Goal: Register for event/course

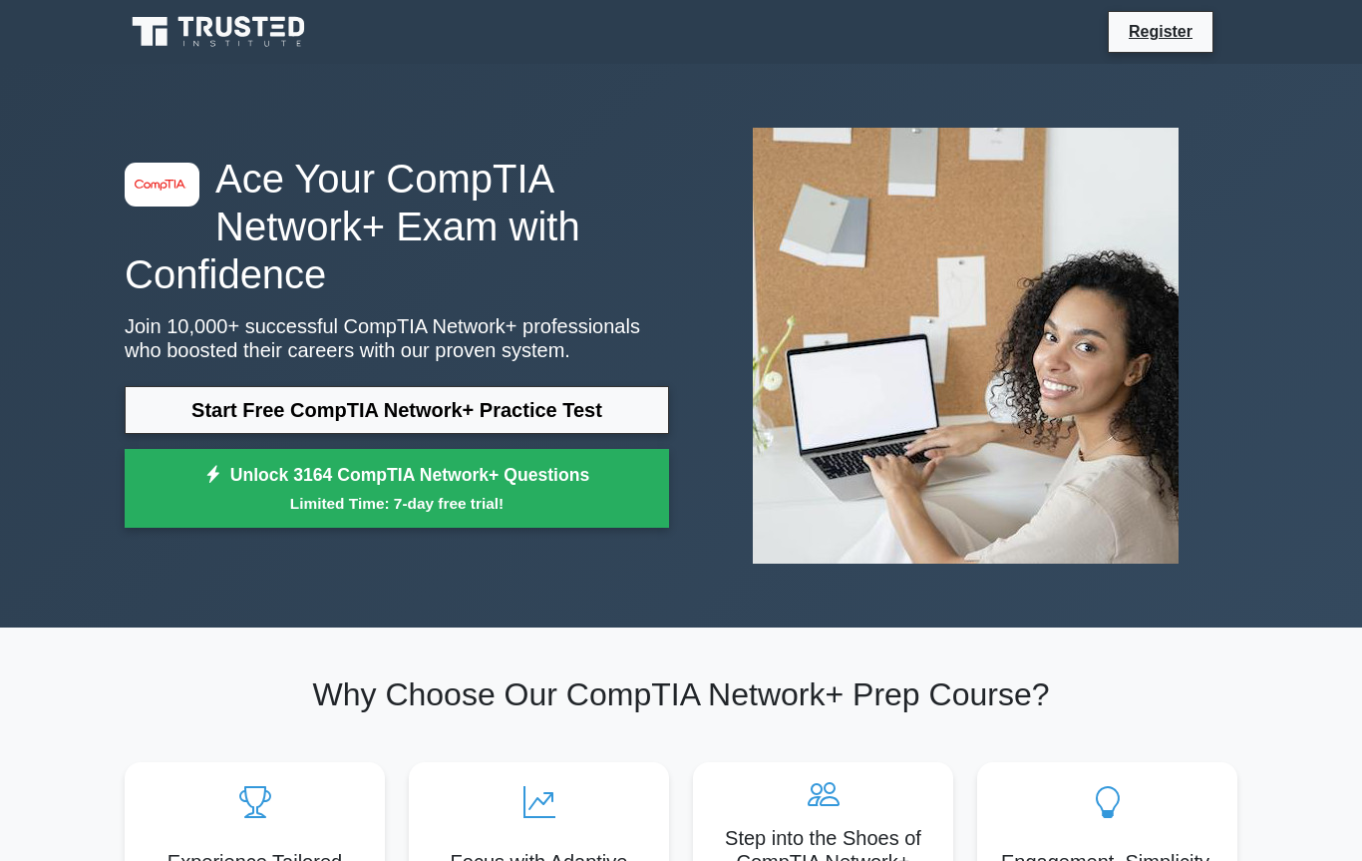
click at [245, 427] on link "Start Free CompTIA Network+ Practice Test" at bounding box center [397, 410] width 544 height 48
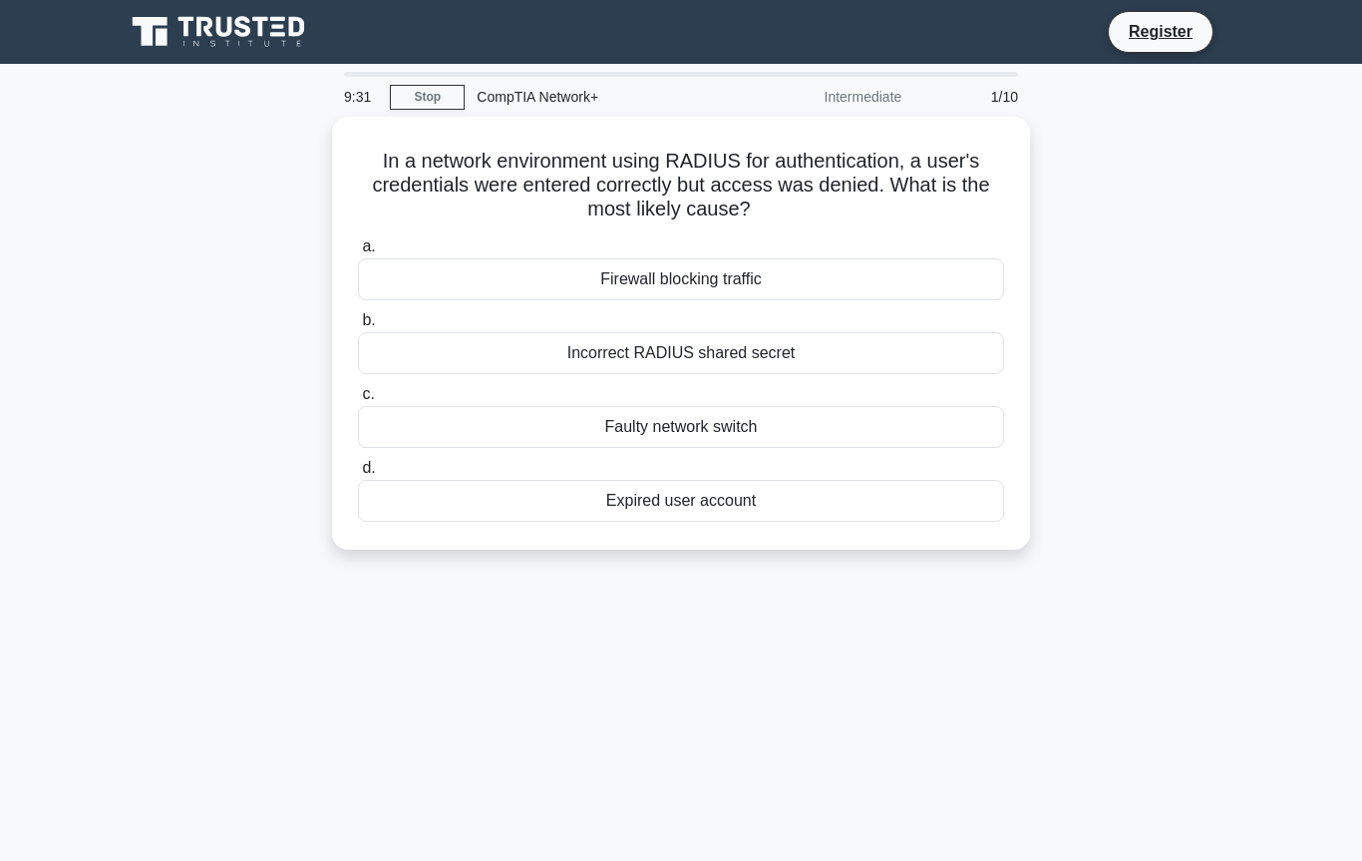
click at [931, 279] on div "Firewall blocking traffic" at bounding box center [681, 279] width 646 height 42
click at [358, 253] on input "a. Firewall blocking traffic" at bounding box center [358, 246] width 0 height 13
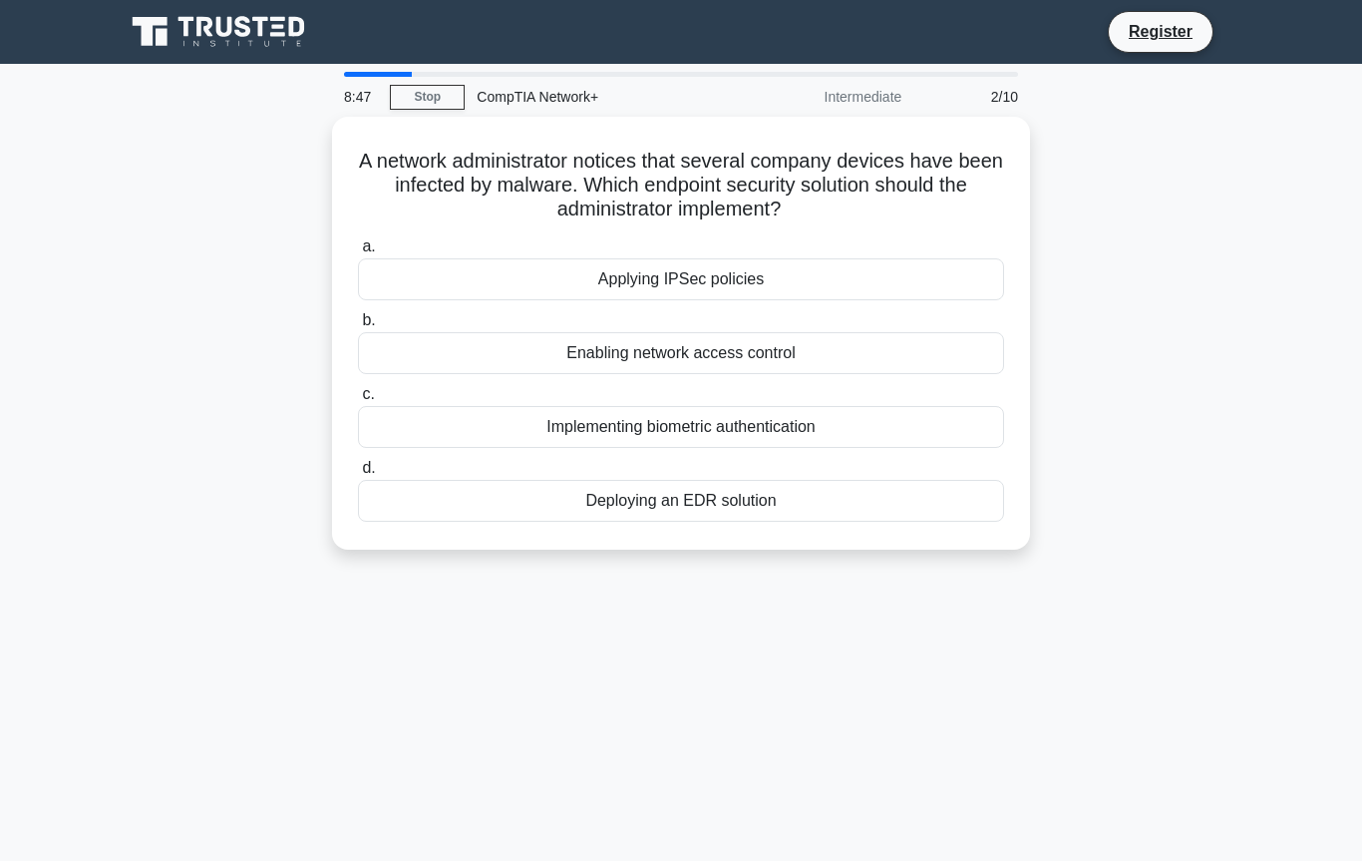
click at [871, 505] on div "Deploying an EDR solution" at bounding box center [681, 501] width 646 height 42
click at [358, 475] on input "d. Deploying an EDR solution" at bounding box center [358, 468] width 0 height 13
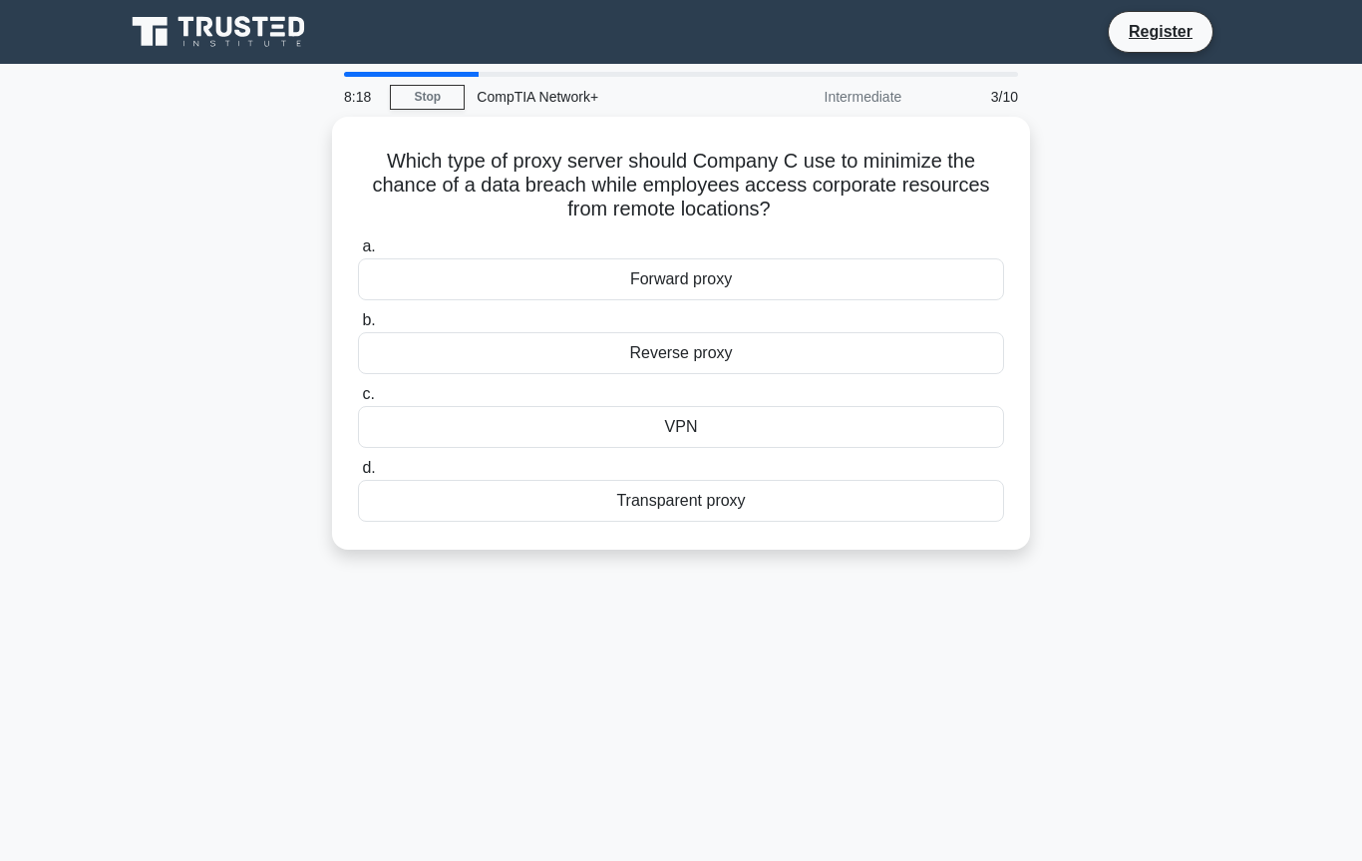
click at [804, 429] on div "VPN" at bounding box center [681, 427] width 646 height 42
click at [358, 401] on input "c. VPN" at bounding box center [358, 394] width 0 height 13
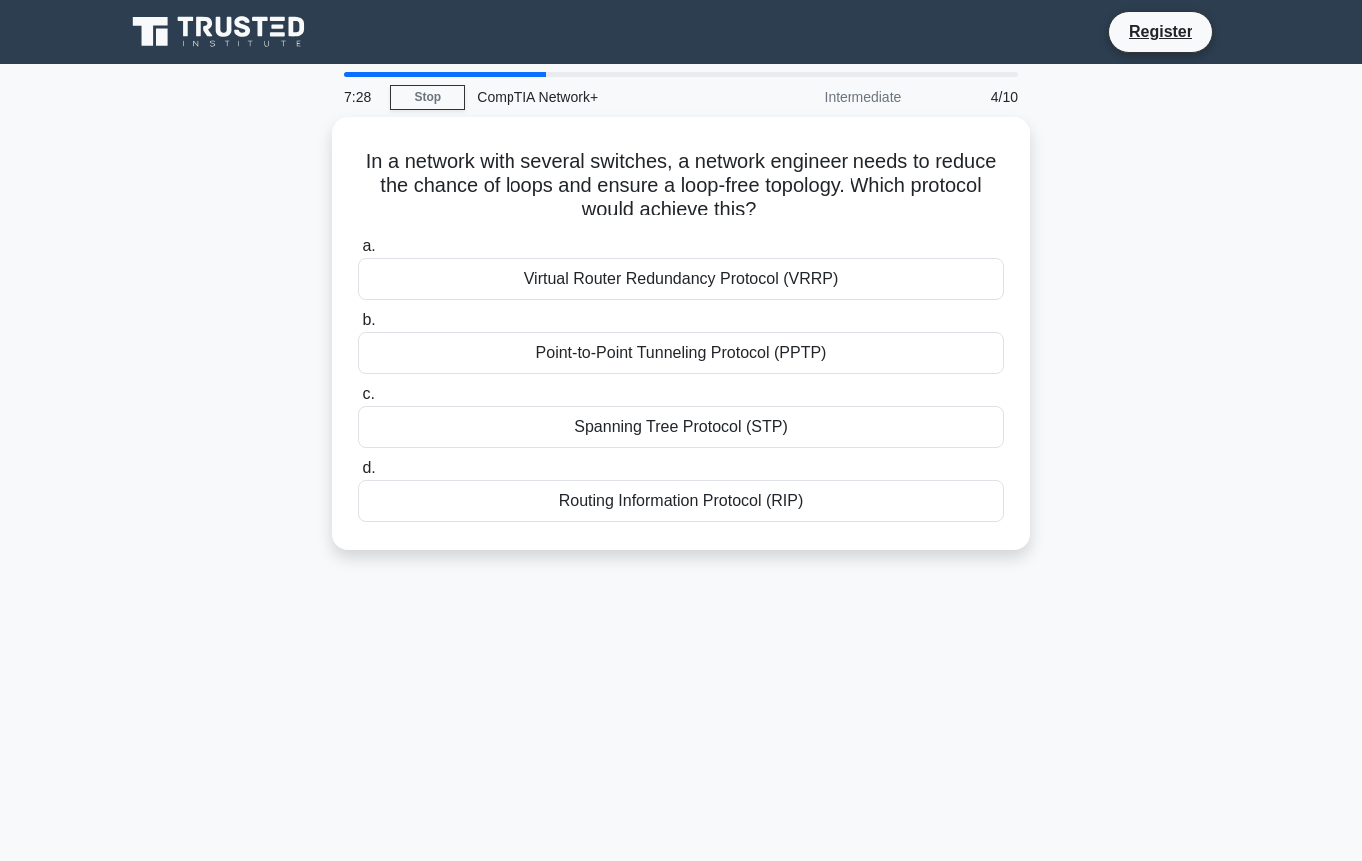
click at [923, 354] on div "Point-to-Point Tunneling Protocol (PPTP)" at bounding box center [681, 353] width 646 height 42
click at [358, 327] on input "b. Point-to-Point Tunneling Protocol (PPTP)" at bounding box center [358, 320] width 0 height 13
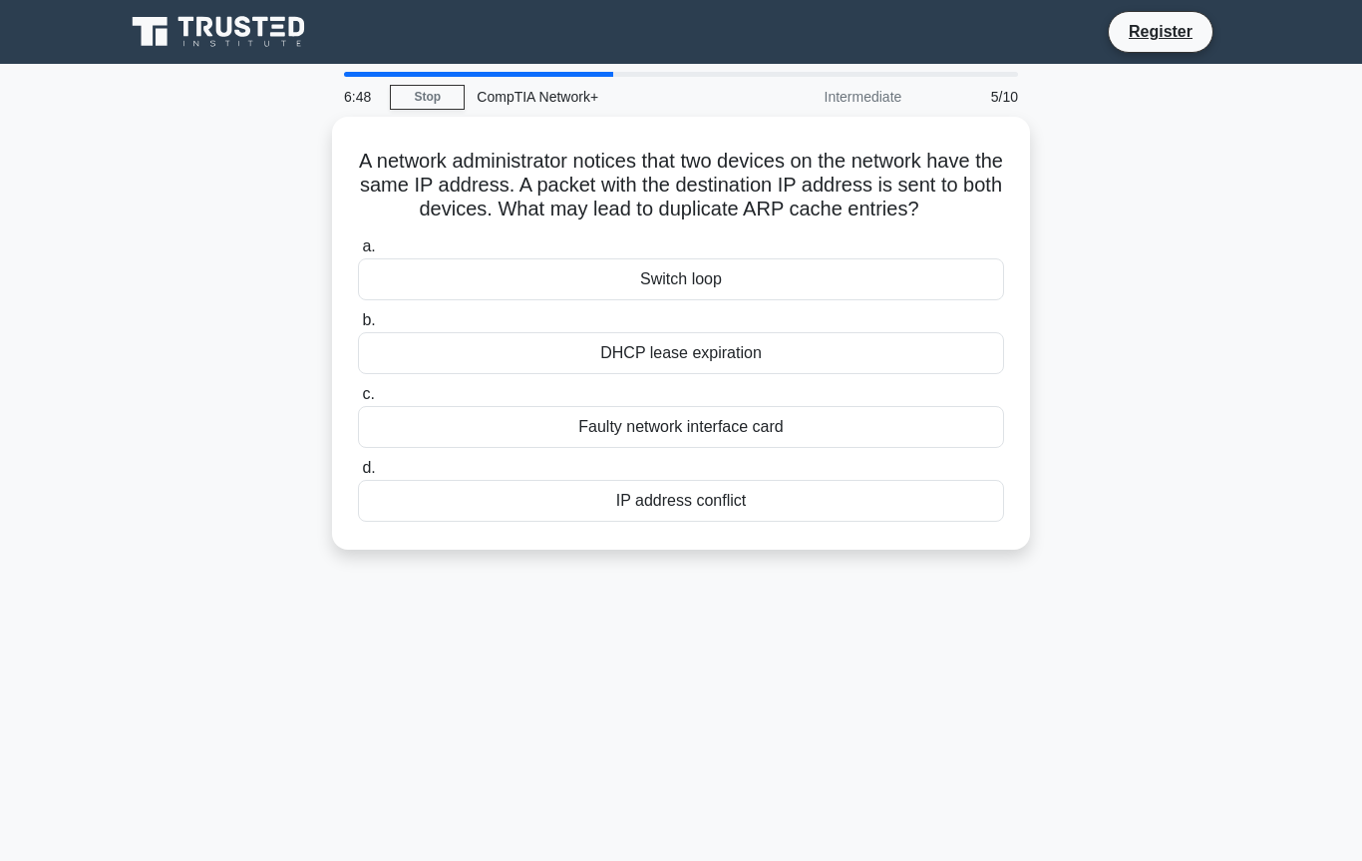
click at [878, 300] on div "Switch loop" at bounding box center [681, 279] width 646 height 42
click at [358, 253] on input "a. Switch loop" at bounding box center [358, 246] width 0 height 13
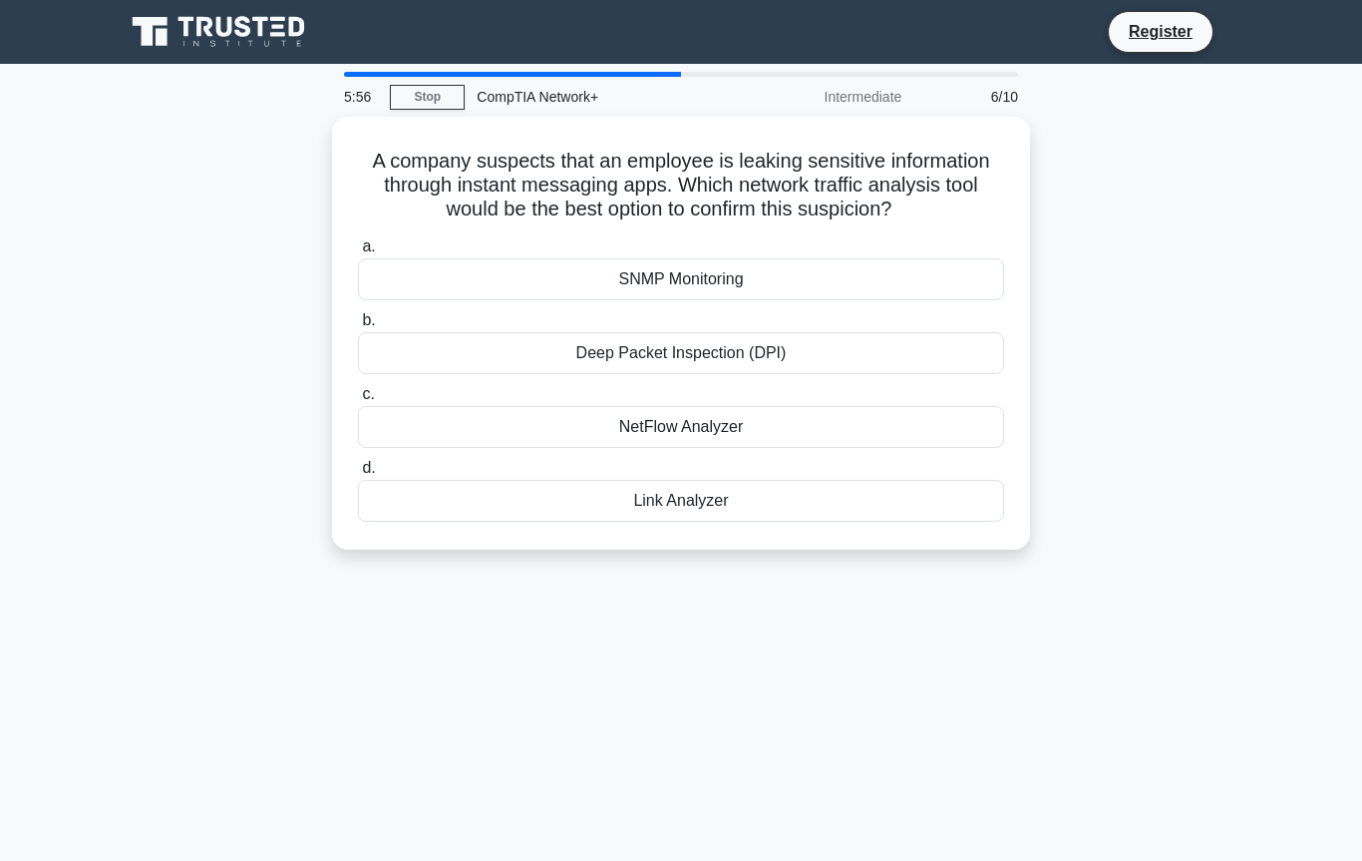
click at [964, 300] on div "SNMP Monitoring" at bounding box center [681, 279] width 646 height 42
click at [358, 253] on input "a. SNMP Monitoring" at bounding box center [358, 246] width 0 height 13
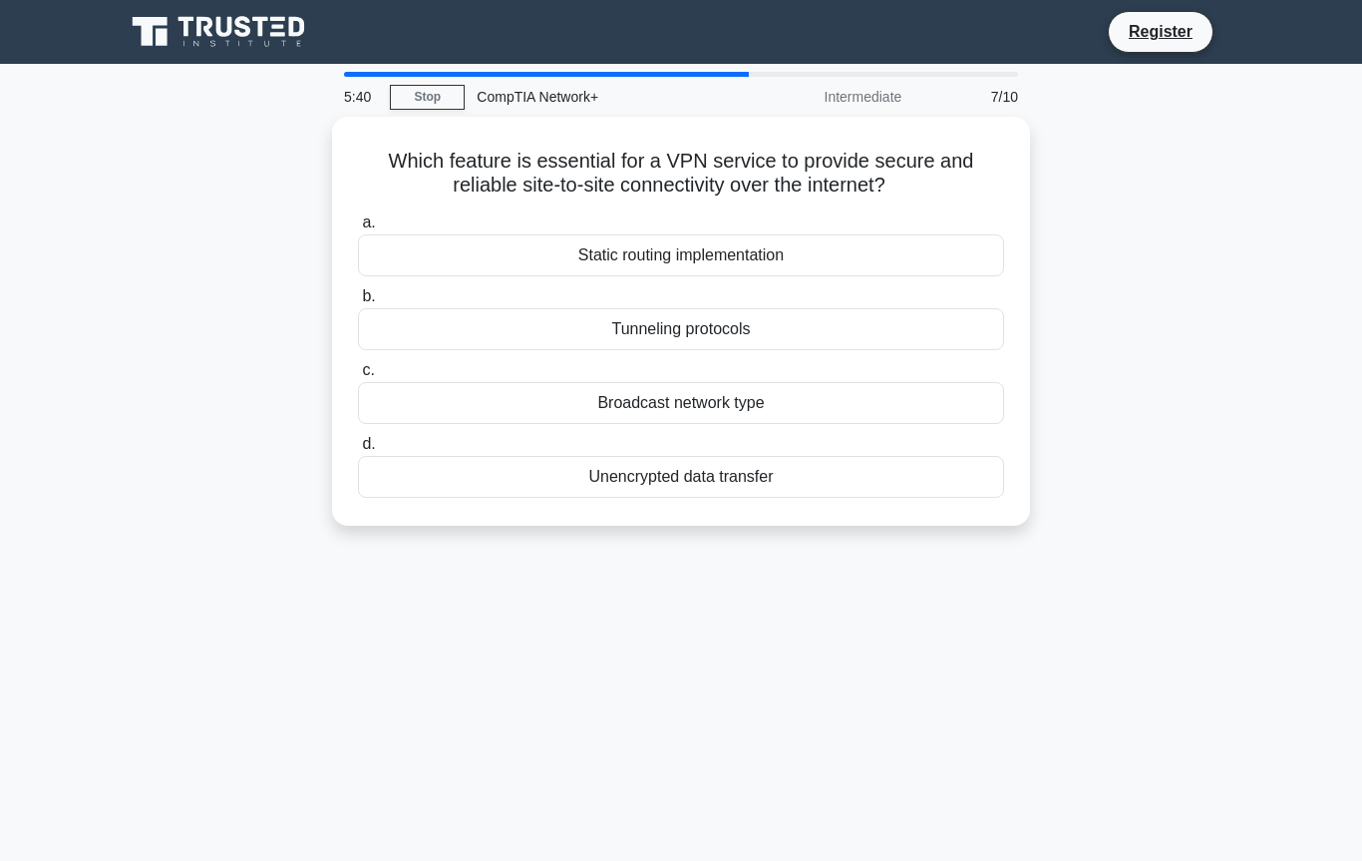
click at [830, 332] on div "Tunneling protocols" at bounding box center [681, 329] width 646 height 42
click at [358, 303] on input "b. Tunneling protocols" at bounding box center [358, 296] width 0 height 13
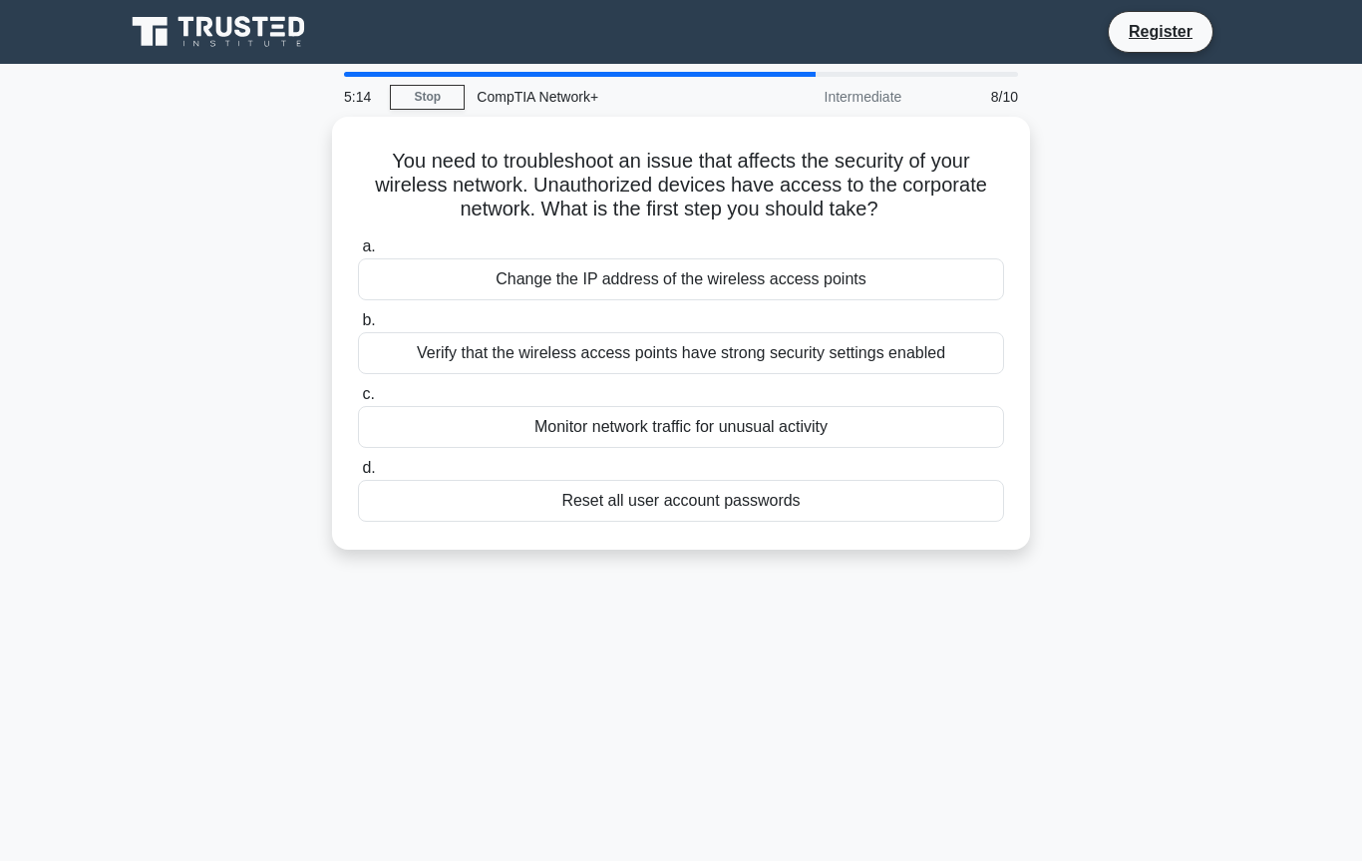
click at [898, 497] on div "Reset all user account passwords" at bounding box center [681, 501] width 646 height 42
click at [358, 475] on input "d. Reset all user account passwords" at bounding box center [358, 468] width 0 height 13
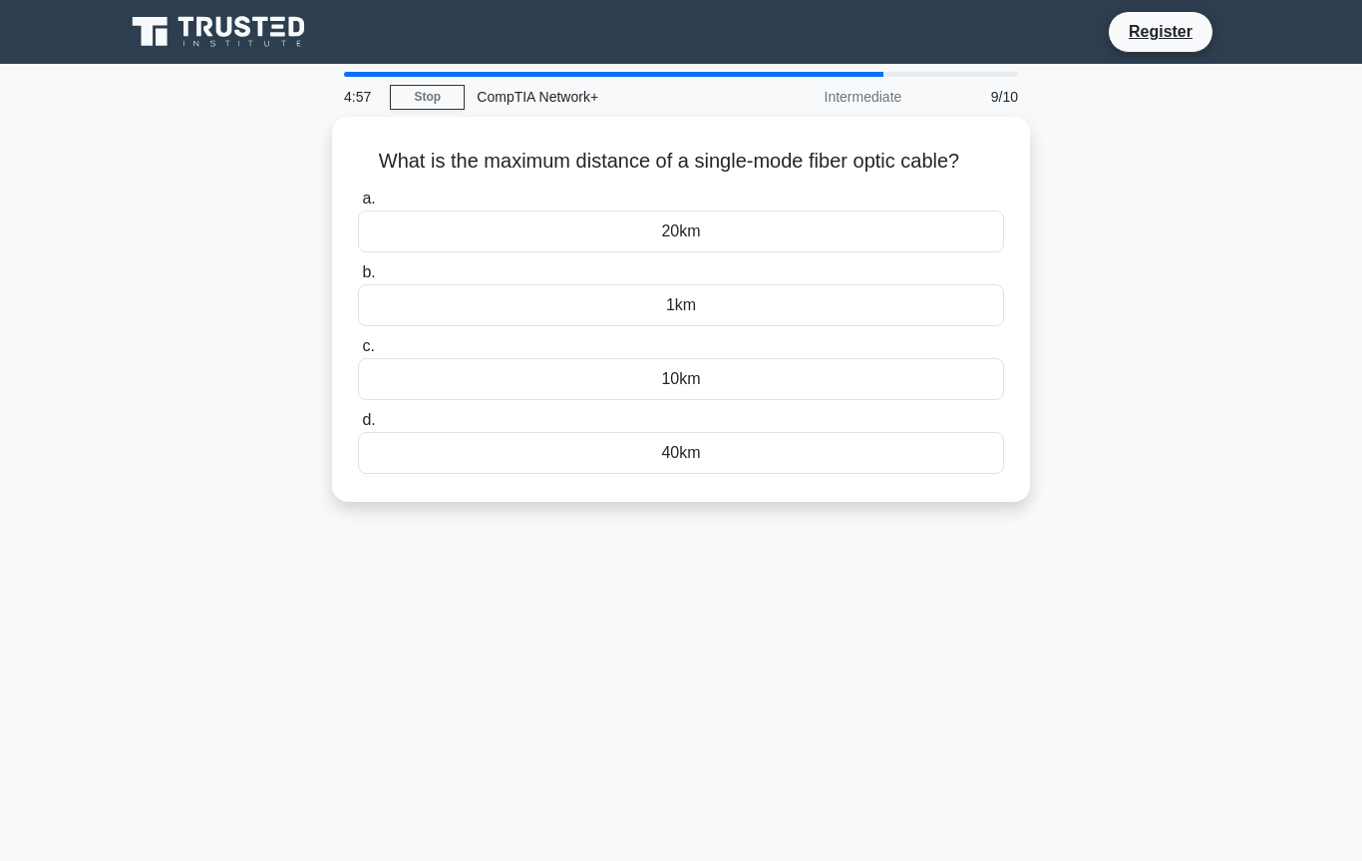
click at [742, 474] on div "40km" at bounding box center [681, 453] width 646 height 42
click at [358, 427] on input "d. 40km" at bounding box center [358, 420] width 0 height 13
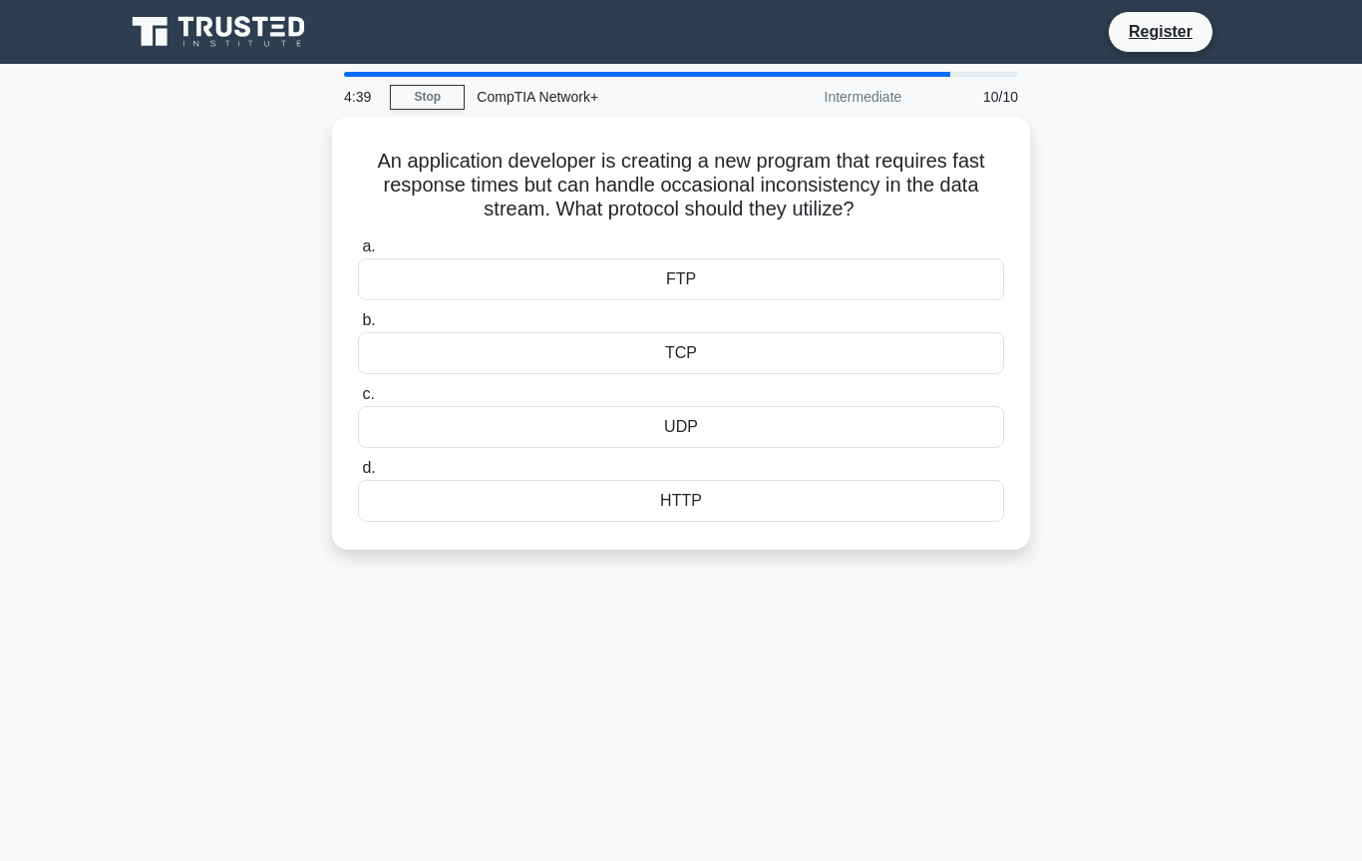
click at [785, 522] on div "HTTP" at bounding box center [681, 501] width 646 height 42
click at [358, 475] on input "d. HTTP" at bounding box center [358, 468] width 0 height 13
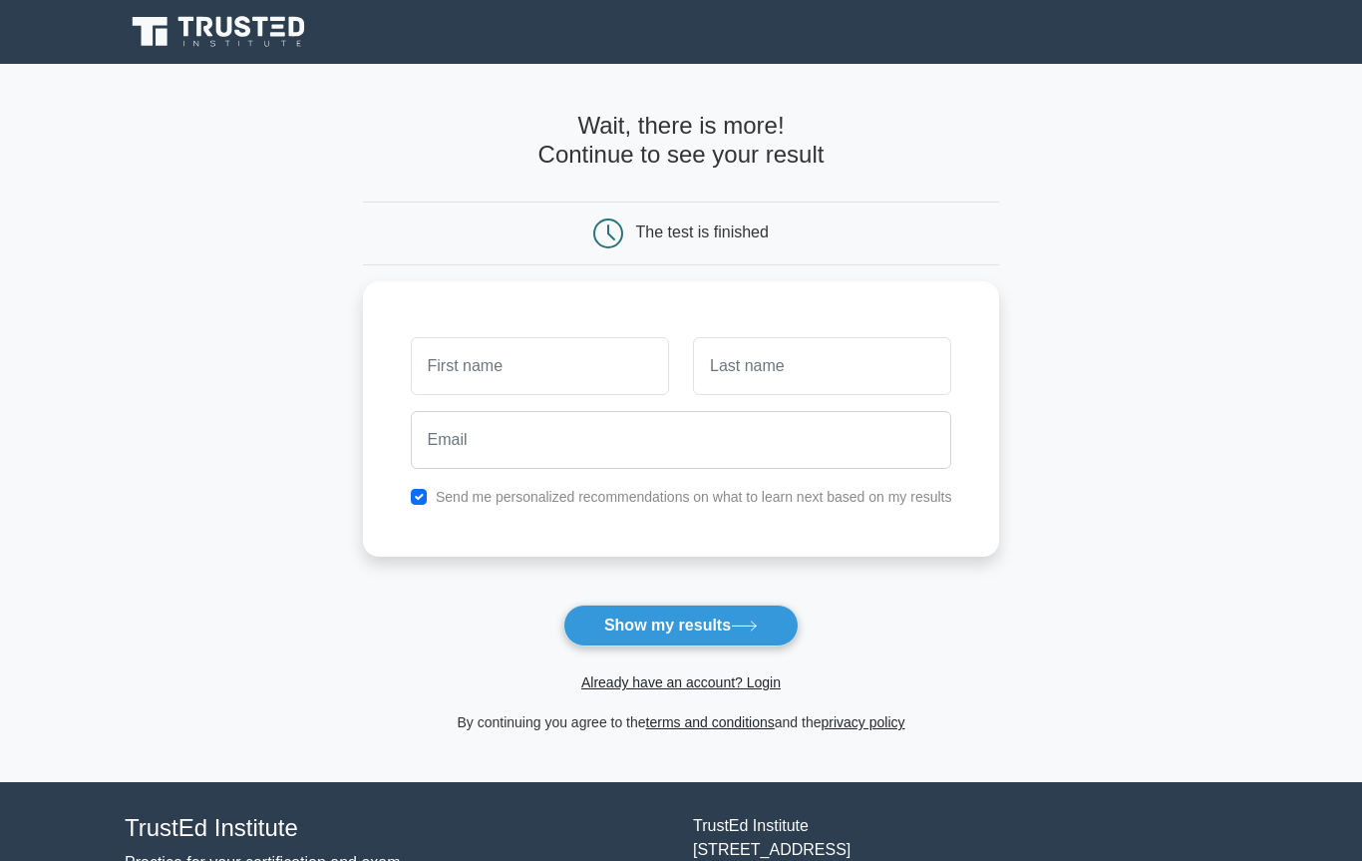
click at [738, 625] on icon at bounding box center [744, 625] width 27 height 11
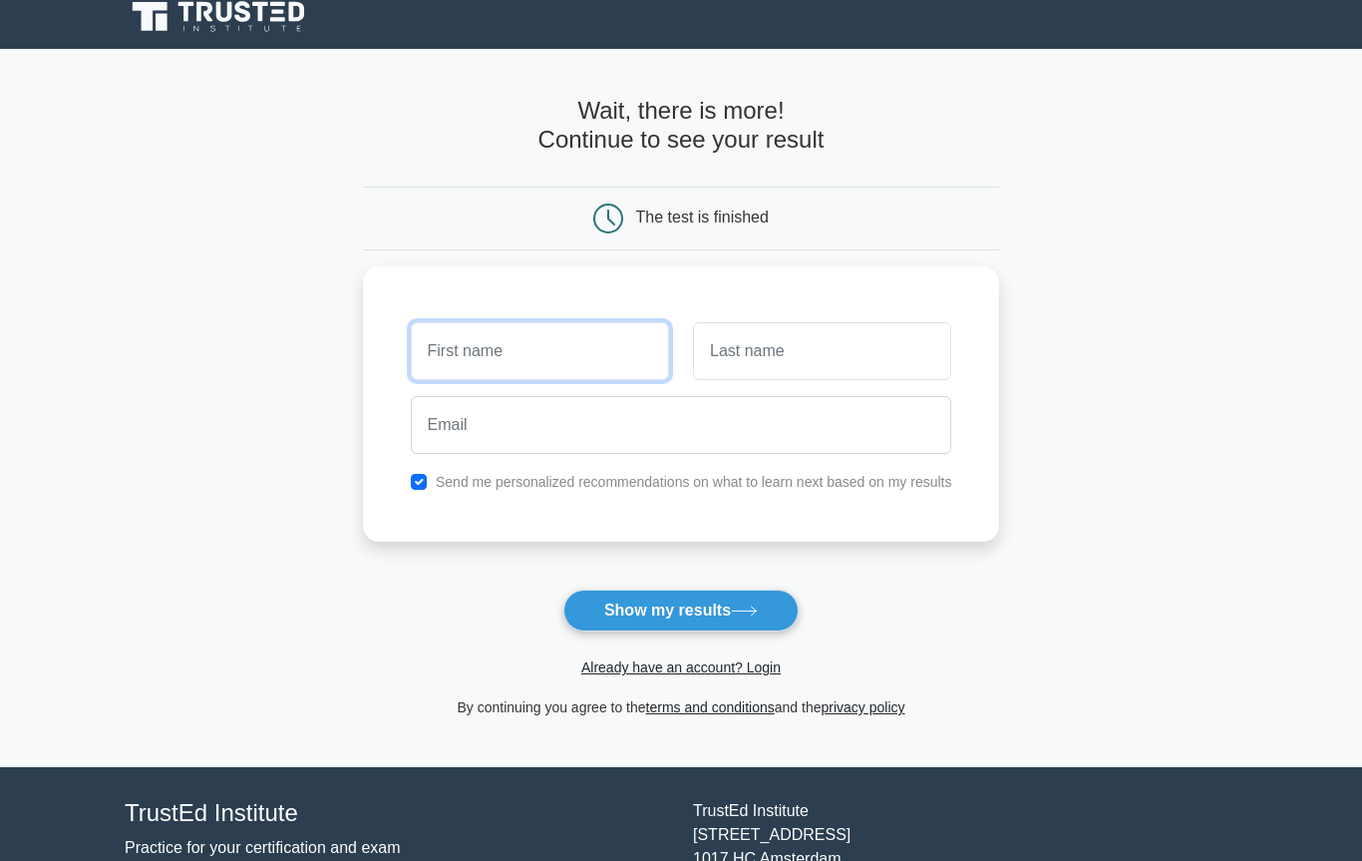
scroll to position [15, 0]
click at [411, 479] on input "checkbox" at bounding box center [419, 482] width 16 height 16
checkbox input "false"
click at [657, 609] on button "Show my results" at bounding box center [680, 610] width 235 height 42
